Goal: Information Seeking & Learning: Learn about a topic

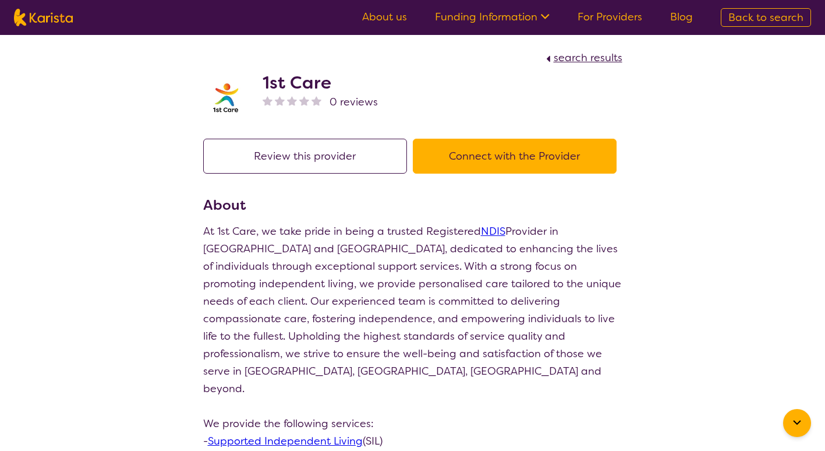
scroll to position [211, 0]
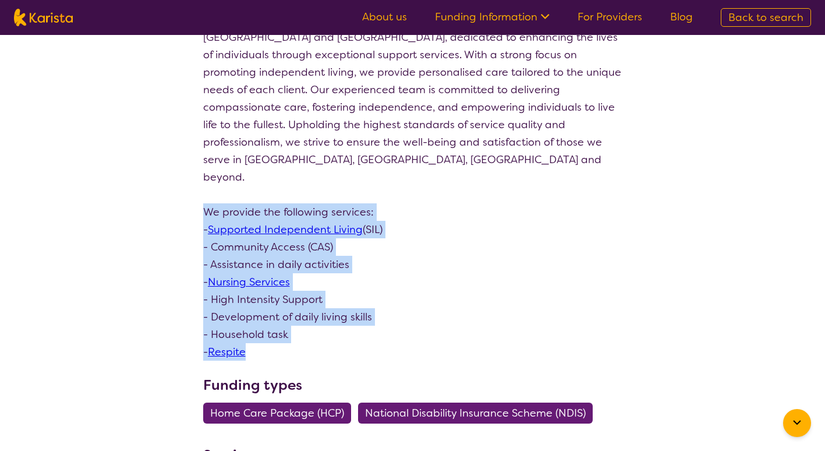
click at [458, 287] on p "At 1st Care, we take pride in being a trusted Registered NDIS Provider in Ipswi…" at bounding box center [412, 185] width 419 height 349
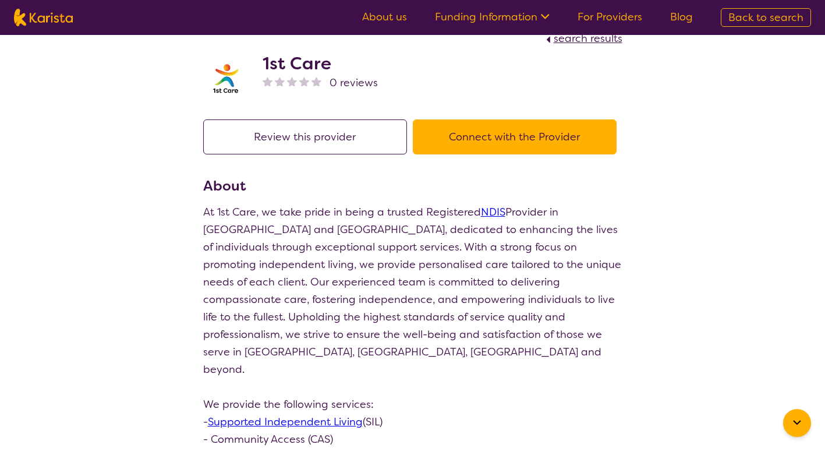
scroll to position [0, 0]
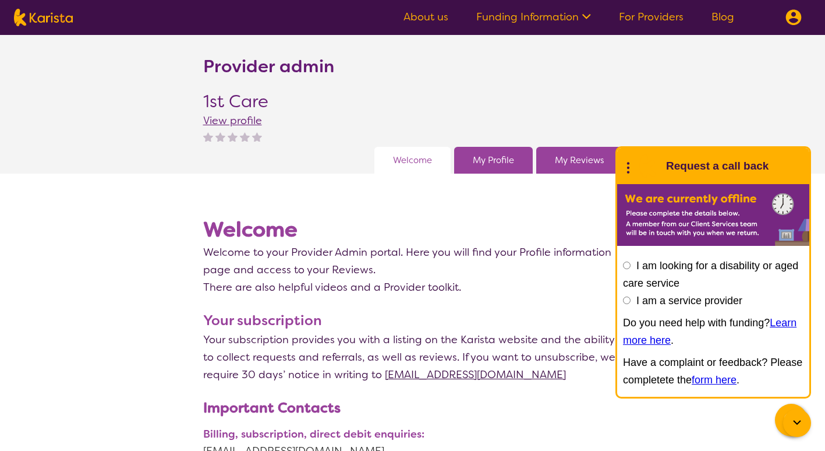
click at [595, 96] on div "Provider admin 1st Care View profile" at bounding box center [412, 101] width 419 height 91
click at [428, 19] on link "About us" at bounding box center [426, 17] width 45 height 14
click at [794, 20] on img at bounding box center [794, 17] width 16 height 16
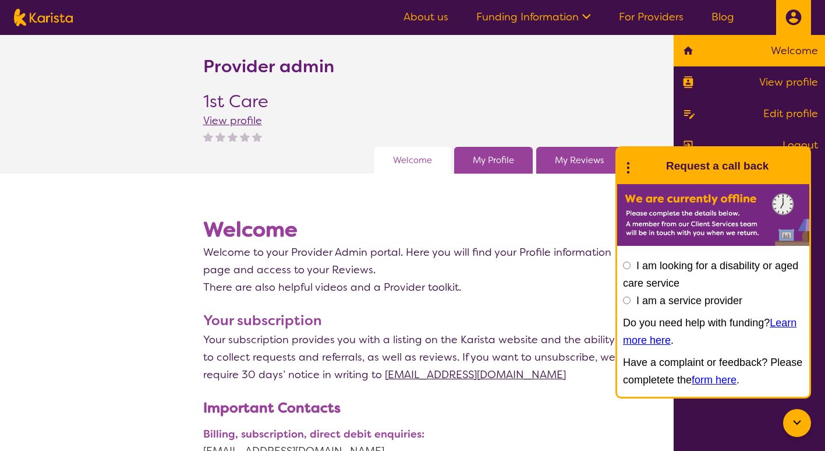
click at [630, 166] on icon at bounding box center [628, 166] width 15 height 18
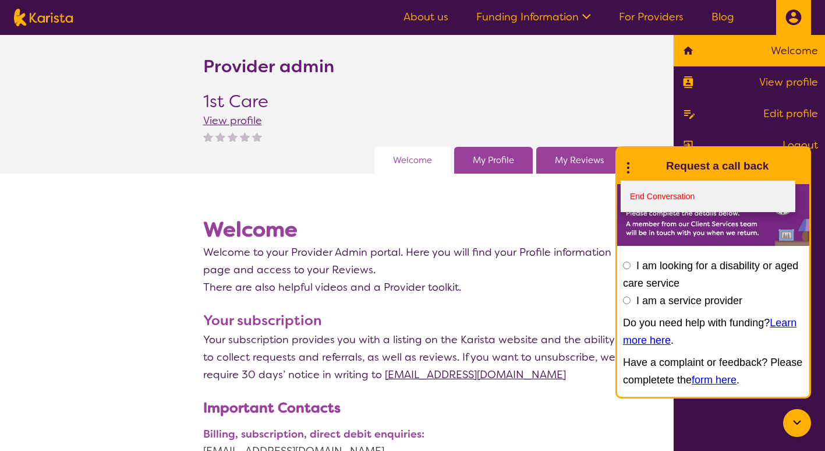
click at [677, 195] on link "End Conversation" at bounding box center [708, 196] width 175 height 31
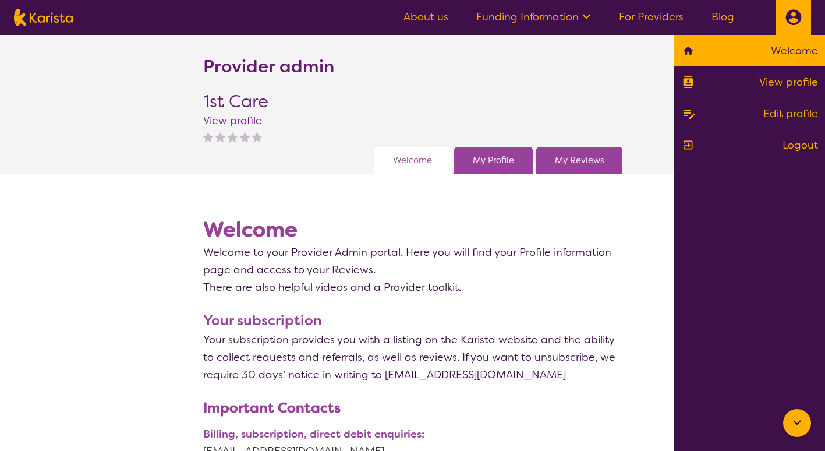
click at [475, 114] on div "Provider admin 1st Care View profile" at bounding box center [412, 101] width 419 height 91
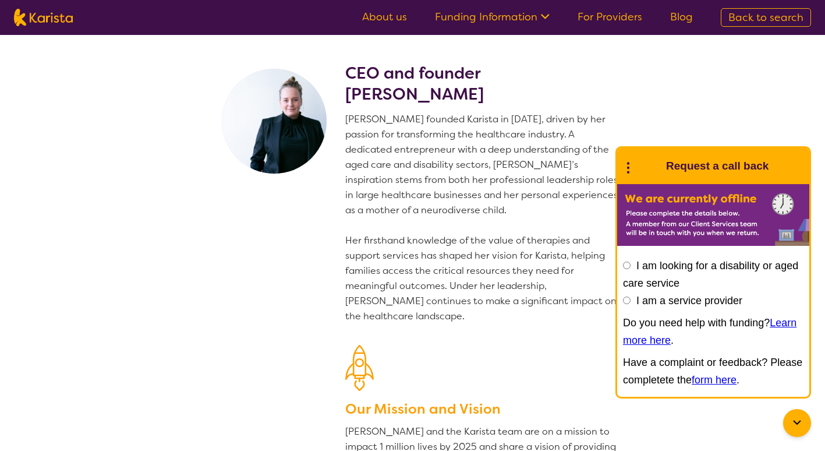
click at [746, 112] on section "CEO and founder Danielle Bodinnar Danielle founded Karista in 2016, driven by h…" at bounding box center [412, 284] width 825 height 499
click at [565, 347] on div at bounding box center [483, 370] width 277 height 51
click at [627, 163] on circle at bounding box center [628, 163] width 2 height 2
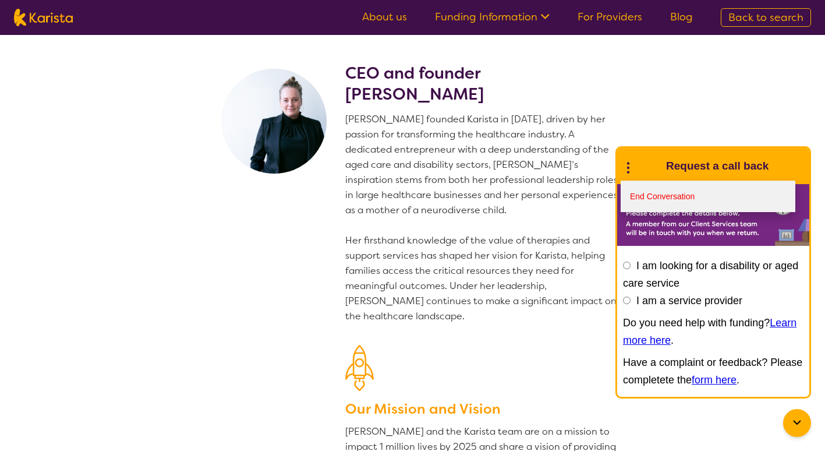
click at [658, 188] on link "End Conversation" at bounding box center [708, 196] width 175 height 31
